Goal: Navigation & Orientation: Find specific page/section

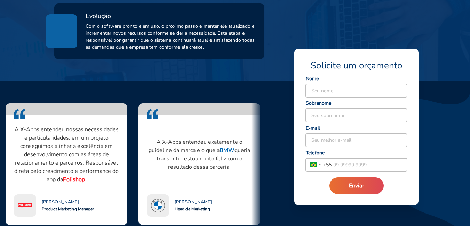
scroll to position [580, 0]
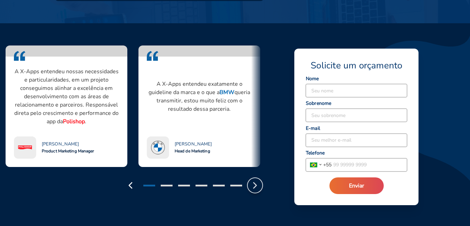
click at [252, 183] on icon "button" at bounding box center [254, 185] width 11 height 11
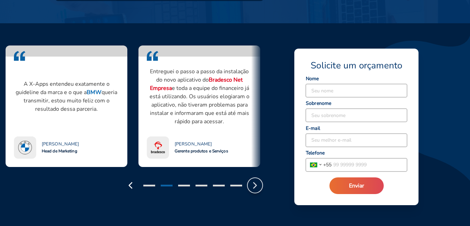
click at [252, 183] on icon "button" at bounding box center [254, 185] width 11 height 11
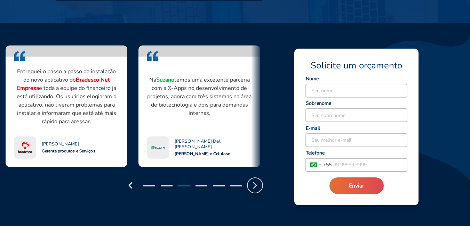
click at [252, 183] on icon "button" at bounding box center [254, 185] width 11 height 11
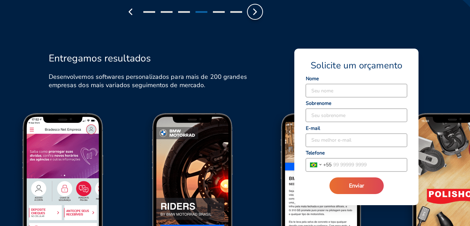
scroll to position [812, 0]
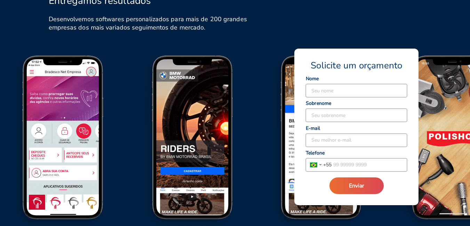
drag, startPoint x: 239, startPoint y: 161, endPoint x: 196, endPoint y: 160, distance: 42.8
click at [196, 160] on img at bounding box center [193, 144] width 129 height 180
drag, startPoint x: 168, startPoint y: 163, endPoint x: 149, endPoint y: 160, distance: 19.0
click at [149, 160] on img at bounding box center [193, 144] width 129 height 180
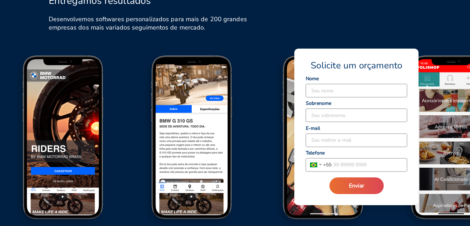
scroll to position [870, 0]
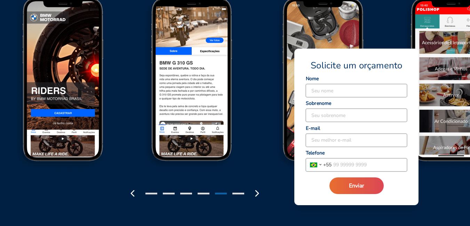
click at [257, 184] on div at bounding box center [147, 184] width 236 height 34
click at [257, 191] on icon "button" at bounding box center [257, 193] width 11 height 11
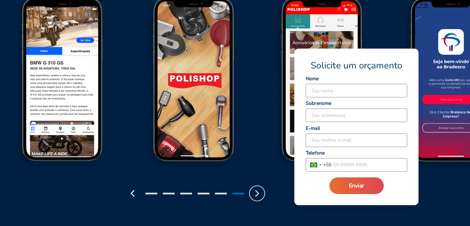
click at [257, 191] on icon "button" at bounding box center [257, 193] width 11 height 11
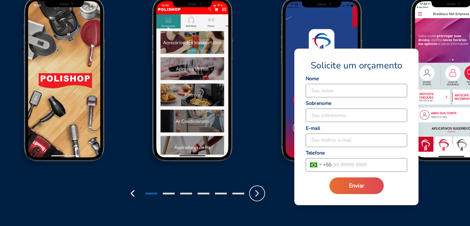
click at [257, 191] on icon "button" at bounding box center [257, 193] width 11 height 11
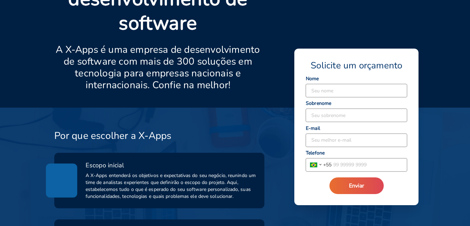
scroll to position [0, 0]
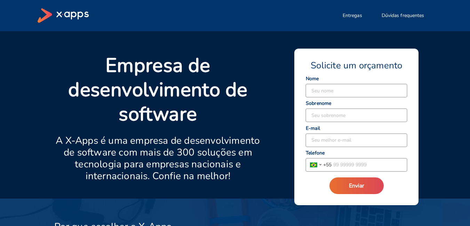
click at [57, 17] on icon at bounding box center [63, 15] width 51 height 15
click at [71, 13] on icon at bounding box center [72, 16] width 32 height 8
click at [75, 16] on icon at bounding box center [72, 16] width 32 height 8
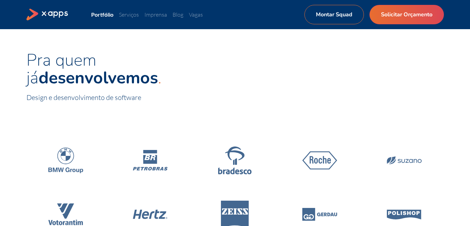
click at [56, 15] on icon at bounding box center [47, 15] width 42 height 12
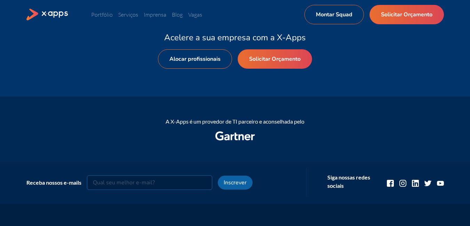
scroll to position [928, 0]
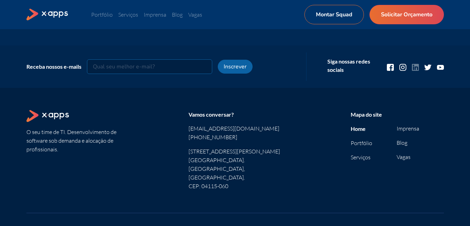
click at [413, 69] on icon at bounding box center [415, 67] width 7 height 7
click at [409, 159] on link "Vagas" at bounding box center [404, 157] width 14 height 7
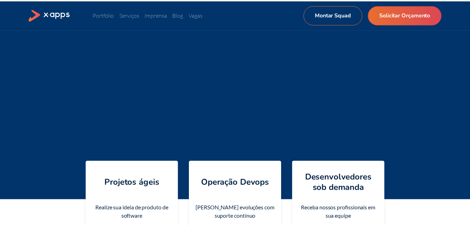
scroll to position [928, 0]
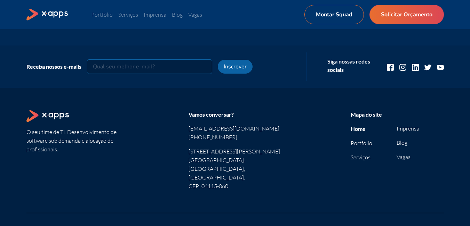
click at [402, 156] on link "Vagas" at bounding box center [404, 157] width 14 height 7
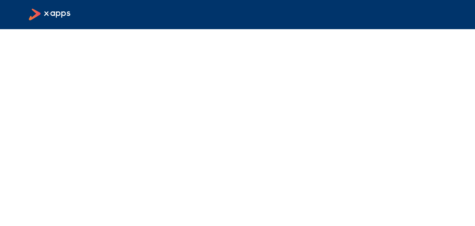
click at [40, 13] on icon at bounding box center [35, 15] width 12 height 12
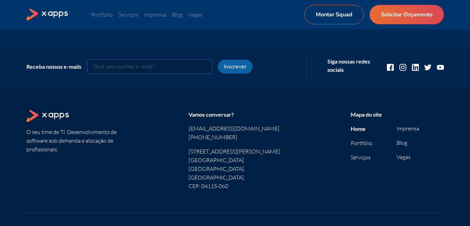
scroll to position [951, 0]
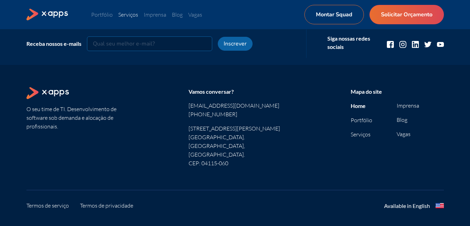
click at [130, 13] on link "Serviços" at bounding box center [128, 14] width 20 height 7
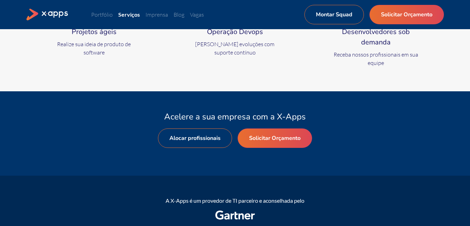
scroll to position [522, 0]
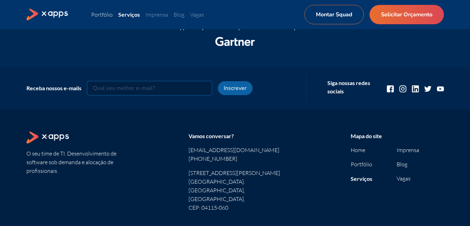
click at [94, 14] on link "Portfólio" at bounding box center [102, 14] width 22 height 7
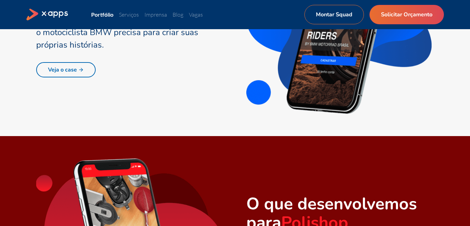
scroll to position [406, 0]
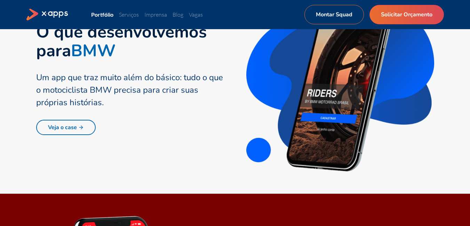
click at [61, 139] on div "O que desenvolvemos para BMW Um app que traz muito além do básico: tudo o que o…" at bounding box center [234, 78] width 417 height 185
click at [56, 130] on link "Veja o case" at bounding box center [65, 127] width 59 height 15
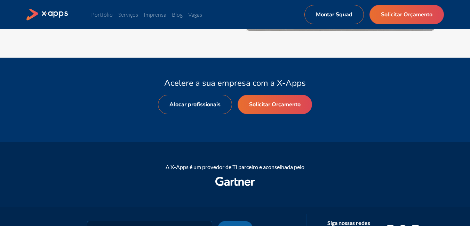
scroll to position [1460, 0]
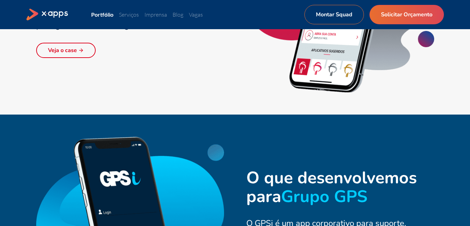
scroll to position [651, 0]
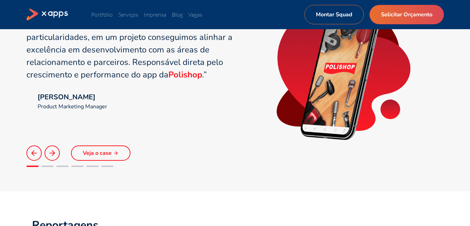
scroll to position [951, 0]
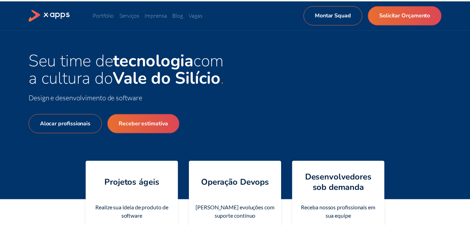
scroll to position [928, 0]
